Goal: Go to known website: Access a specific website the user already knows

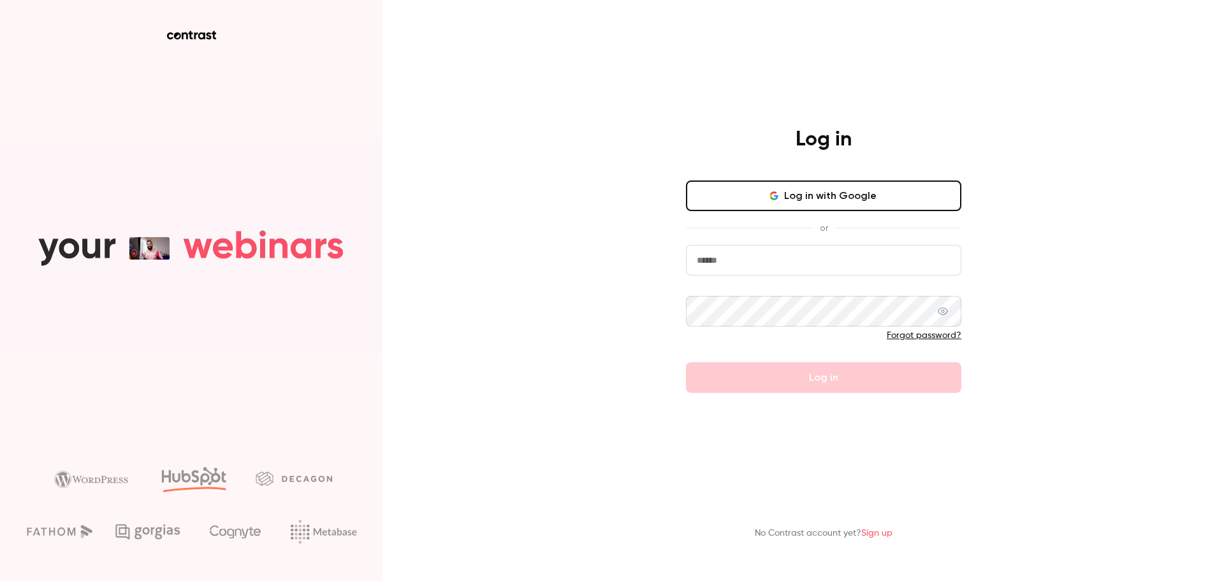
type input "**********"
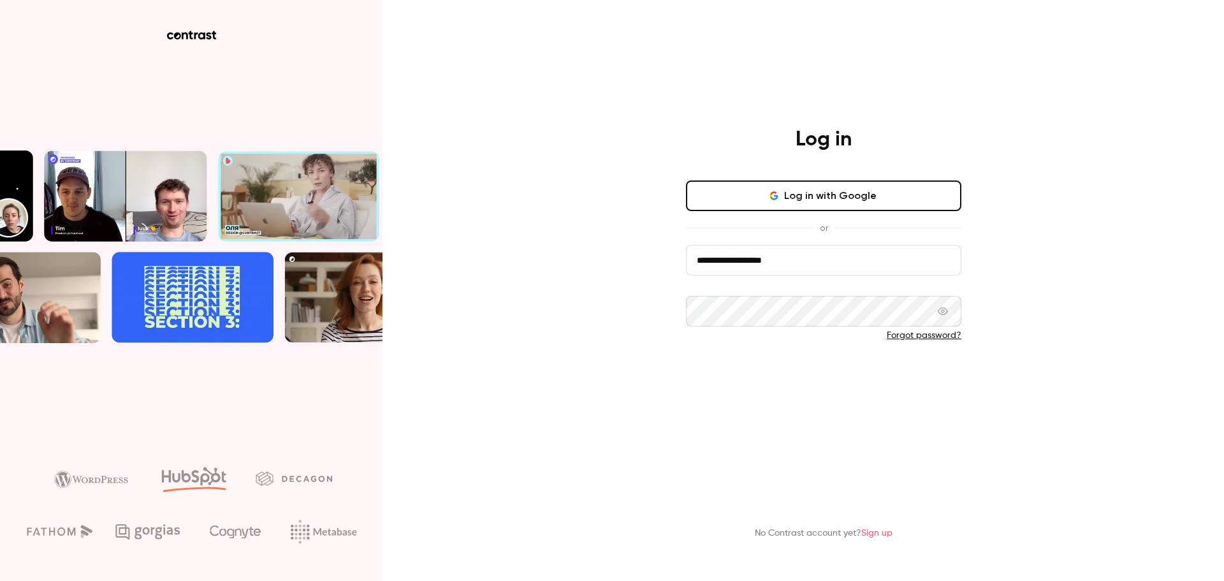
click at [779, 364] on form "**********" at bounding box center [823, 319] width 275 height 148
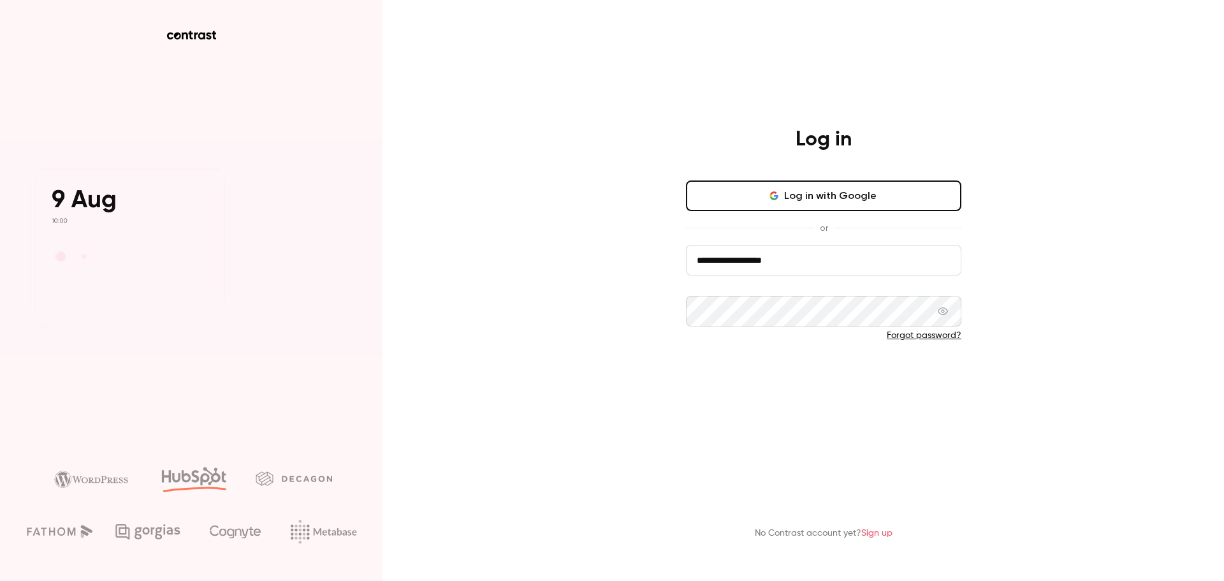
click at [833, 371] on button "Log in" at bounding box center [823, 377] width 275 height 31
